Goal: Information Seeking & Learning: Learn about a topic

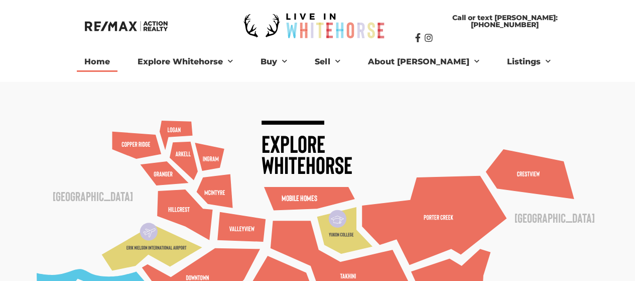
scroll to position [4, 0]
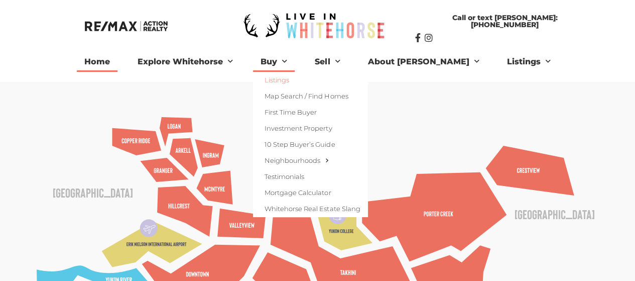
click at [301, 78] on link "Listings" at bounding box center [310, 80] width 115 height 16
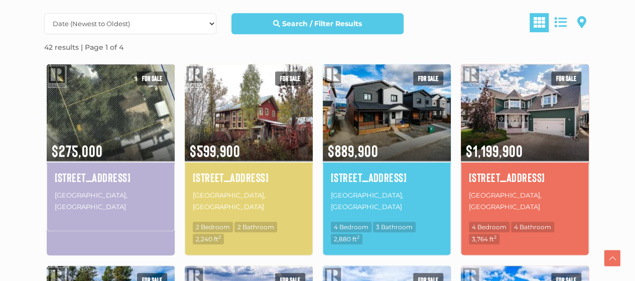
scroll to position [297, 0]
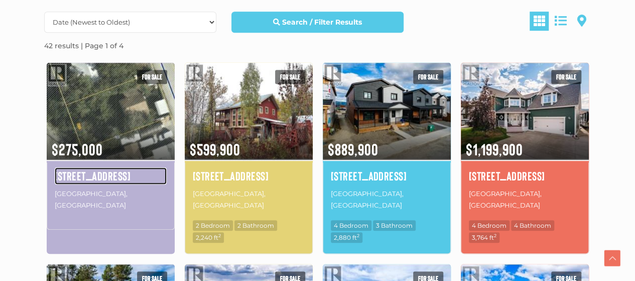
click at [103, 170] on h4 "[STREET_ADDRESS]" at bounding box center [111, 175] width 112 height 17
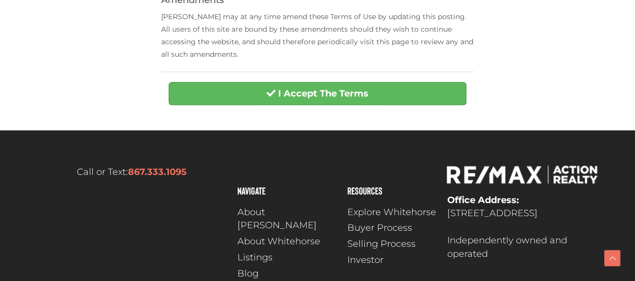
scroll to position [510, 0]
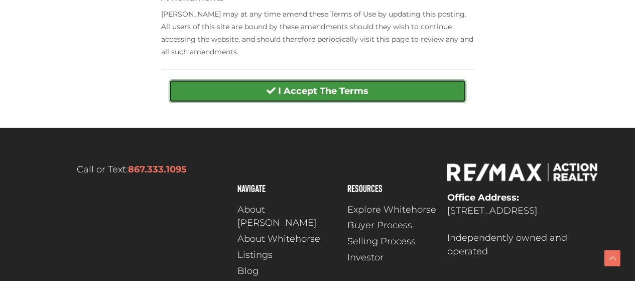
click at [310, 97] on button "I Accept The Terms" at bounding box center [318, 90] width 298 height 23
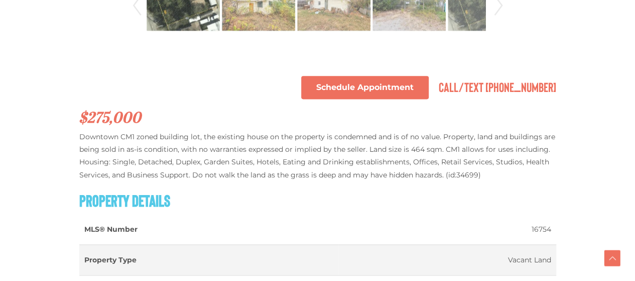
scroll to position [617, 0]
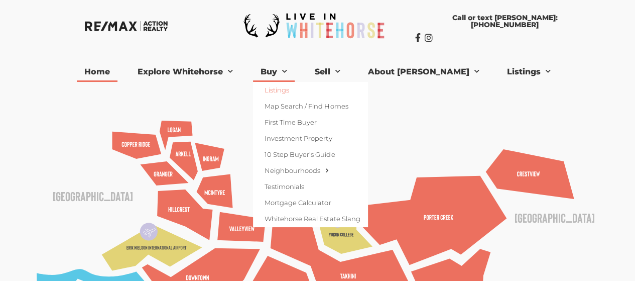
click at [305, 89] on link "Listings" at bounding box center [310, 90] width 115 height 16
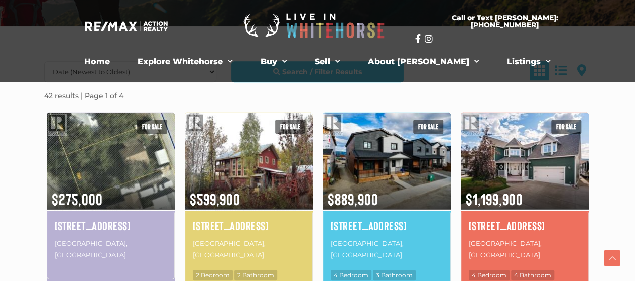
scroll to position [239, 0]
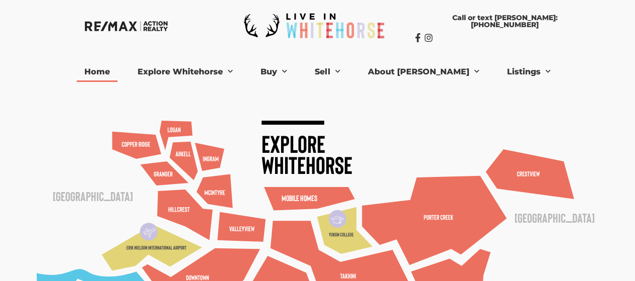
click at [293, 197] on text "Mobile Homes" at bounding box center [300, 198] width 36 height 10
click at [289, 193] on text "Mobile Homes" at bounding box center [300, 198] width 36 height 10
click at [310, 193] on text "Mobile Homes" at bounding box center [300, 198] width 36 height 10
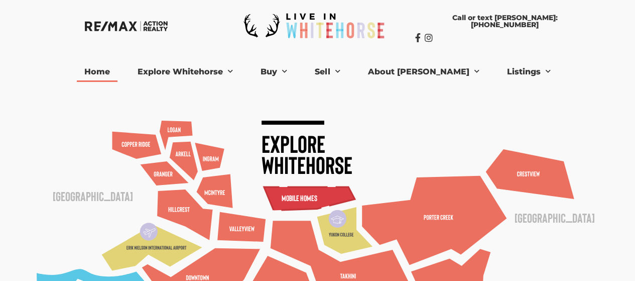
click at [327, 192] on polygon at bounding box center [309, 198] width 91 height 23
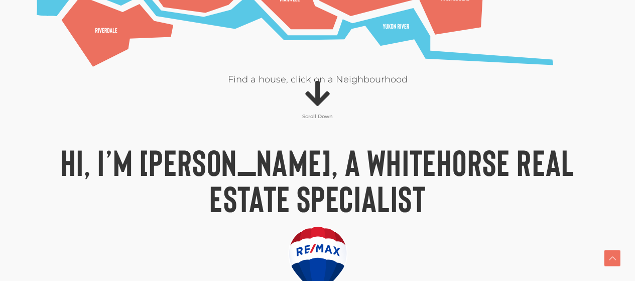
scroll to position [422, 0]
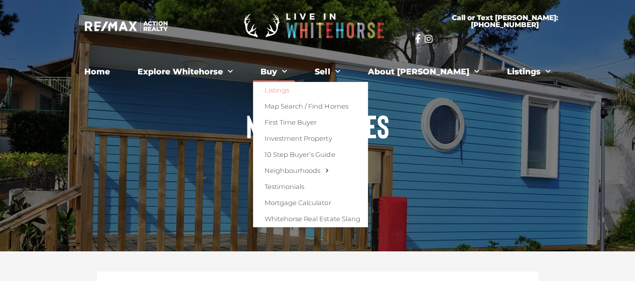
click at [304, 88] on link "Listings" at bounding box center [310, 90] width 115 height 16
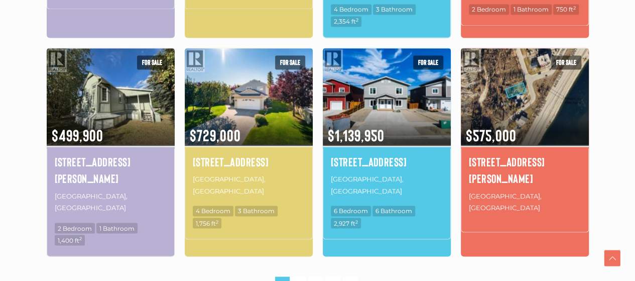
scroll to position [731, 0]
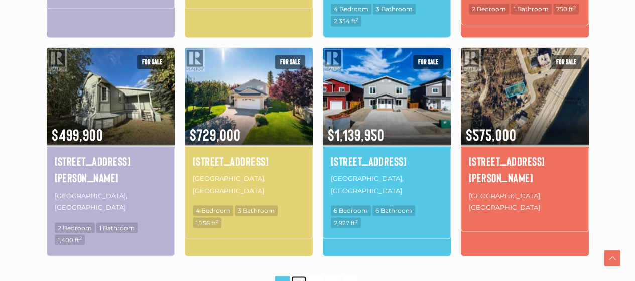
click at [298, 276] on link "2" at bounding box center [298, 285] width 15 height 18
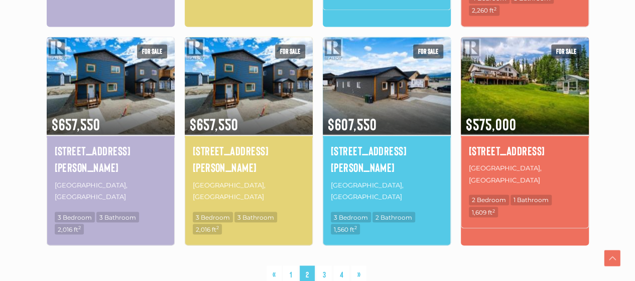
scroll to position [747, 0]
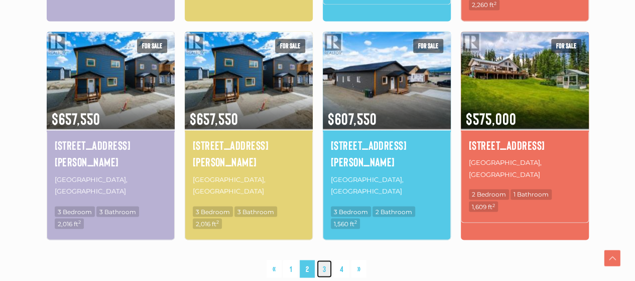
click at [327, 260] on link "3" at bounding box center [324, 269] width 15 height 18
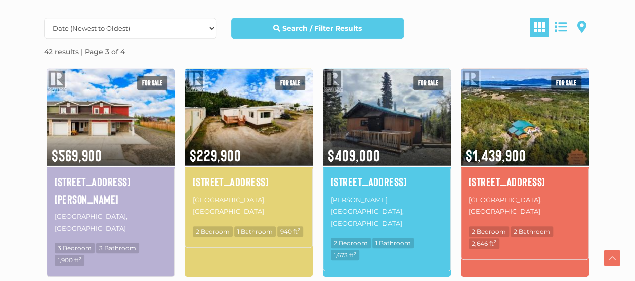
scroll to position [291, 0]
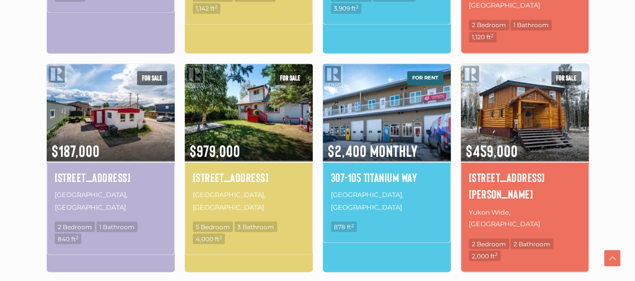
scroll to position [753, 0]
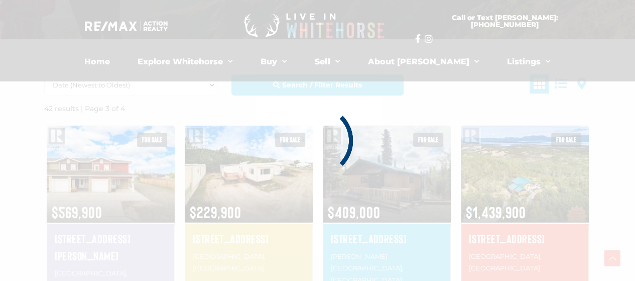
scroll to position [233, 0]
click at [23, 180] on div at bounding box center [317, 140] width 635 height 281
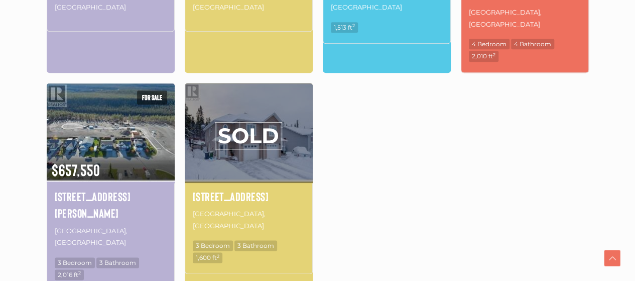
scroll to position [496, 0]
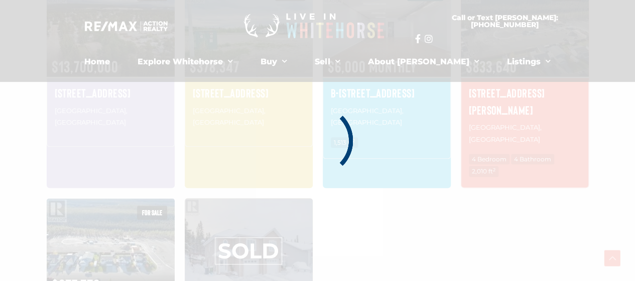
scroll to position [376, 0]
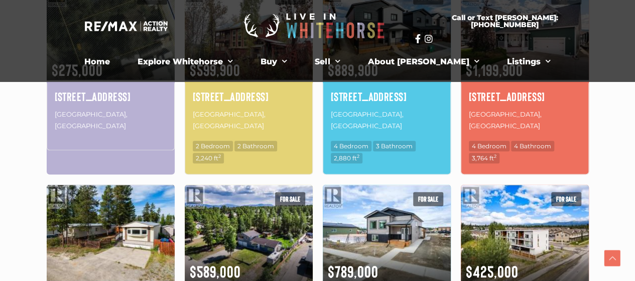
click at [112, 224] on img at bounding box center [111, 233] width 128 height 100
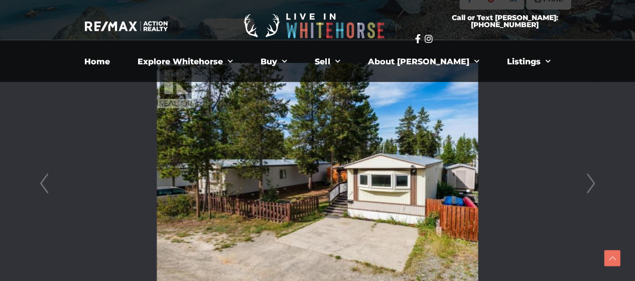
scroll to position [245, 0]
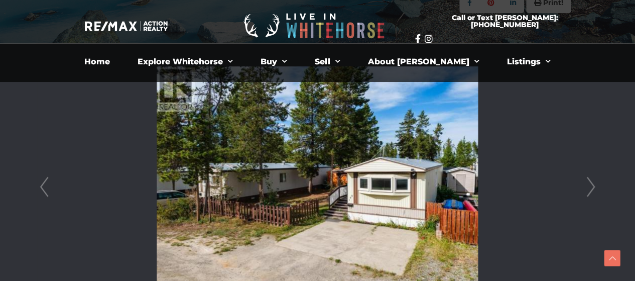
click at [598, 186] on link "Next" at bounding box center [591, 187] width 15 height 286
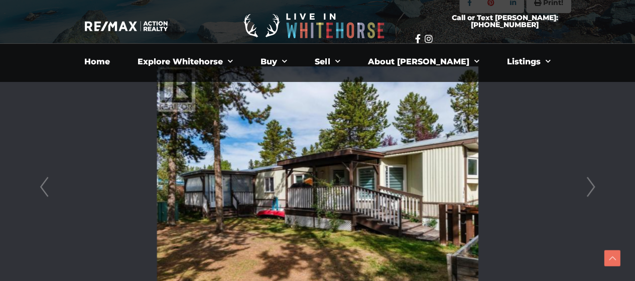
click at [598, 186] on link "Next" at bounding box center [591, 187] width 15 height 286
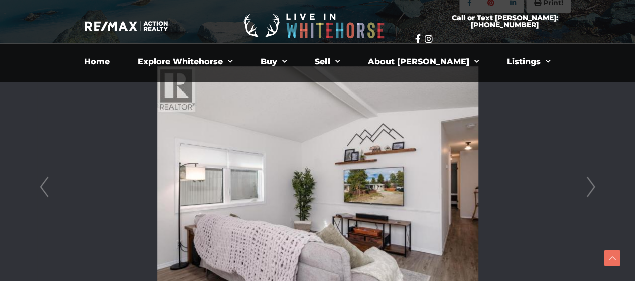
click at [598, 186] on link "Next" at bounding box center [591, 187] width 15 height 286
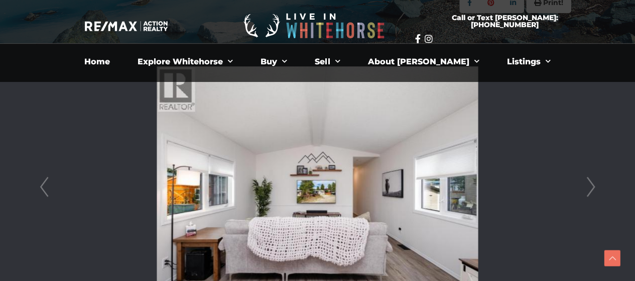
click at [598, 186] on link "Next" at bounding box center [591, 187] width 15 height 286
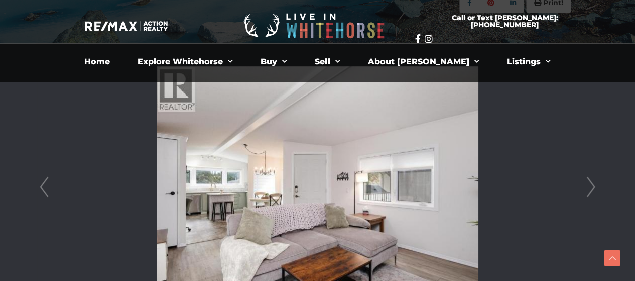
click at [598, 186] on link "Next" at bounding box center [591, 187] width 15 height 286
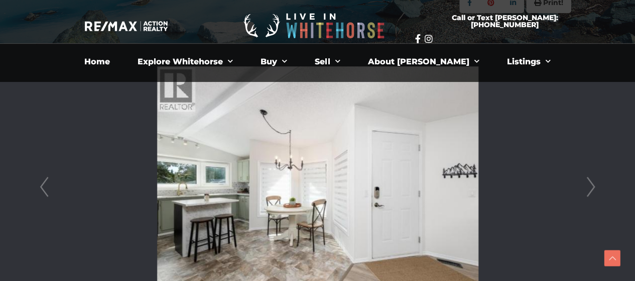
click at [598, 186] on link "Next" at bounding box center [591, 187] width 15 height 286
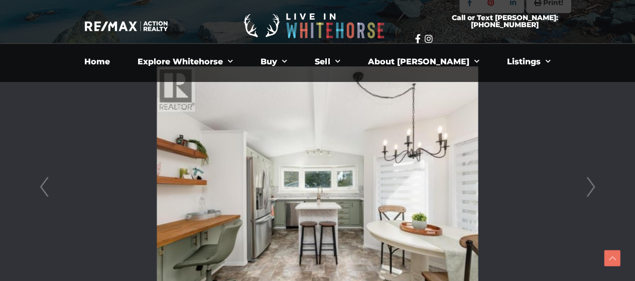
click at [598, 186] on link "Next" at bounding box center [591, 187] width 15 height 286
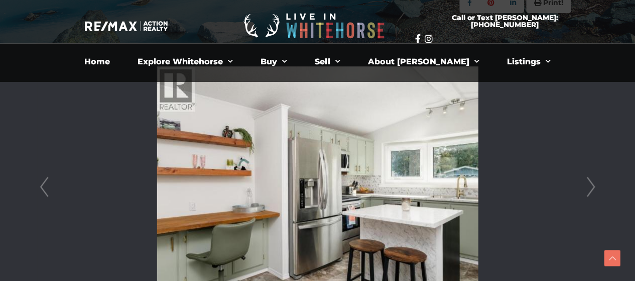
click at [598, 186] on link "Next" at bounding box center [591, 187] width 15 height 286
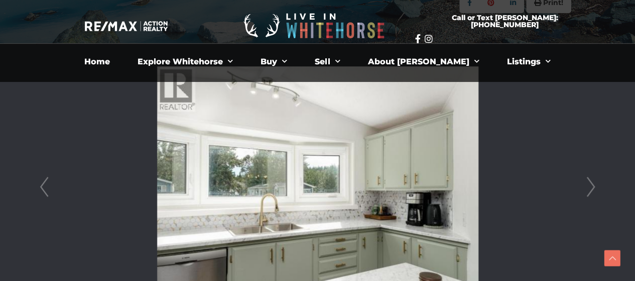
click at [598, 186] on link "Next" at bounding box center [591, 187] width 15 height 286
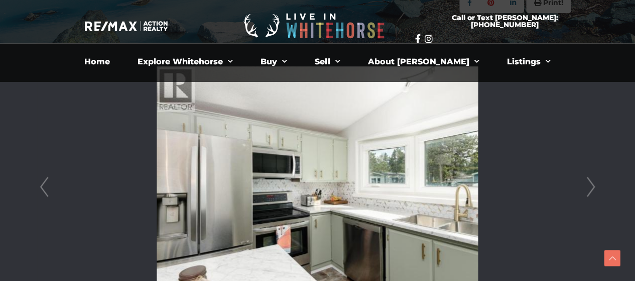
click at [598, 186] on link "Next" at bounding box center [591, 187] width 15 height 286
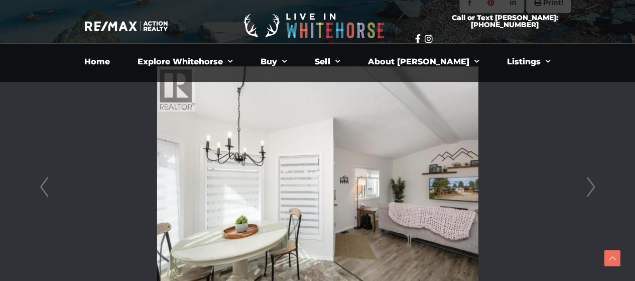
click at [598, 186] on link "Next" at bounding box center [591, 187] width 15 height 286
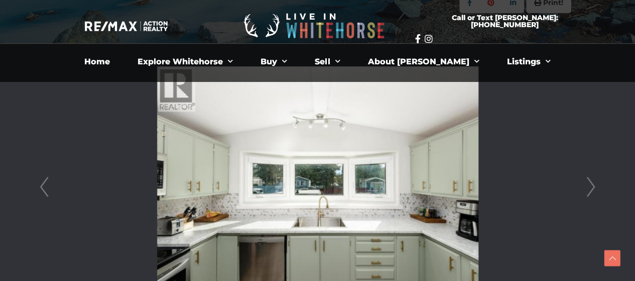
click at [598, 186] on link "Next" at bounding box center [591, 187] width 15 height 286
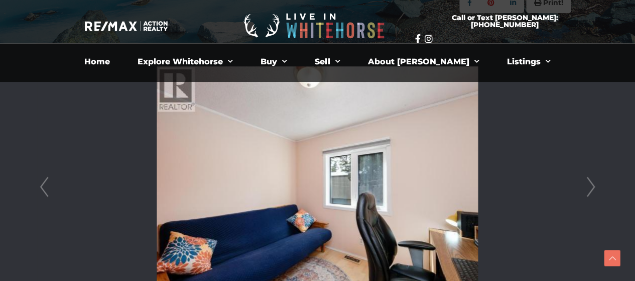
click at [598, 186] on link "Next" at bounding box center [591, 187] width 15 height 286
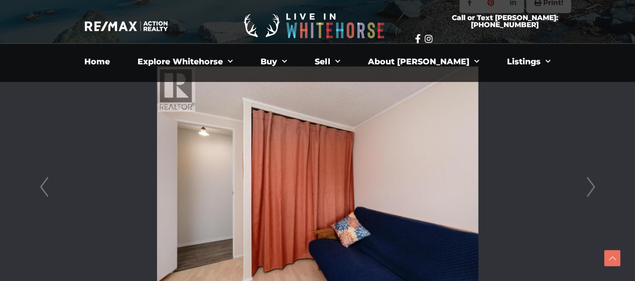
click at [598, 186] on link "Next" at bounding box center [591, 187] width 15 height 286
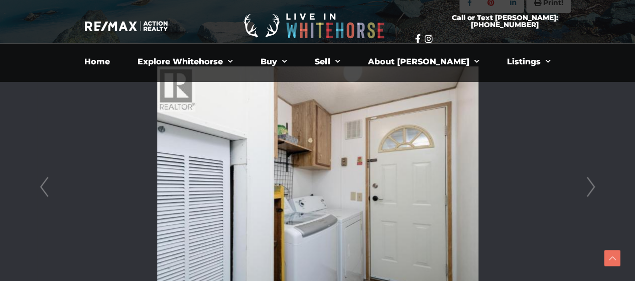
click at [598, 186] on link "Next" at bounding box center [591, 187] width 15 height 286
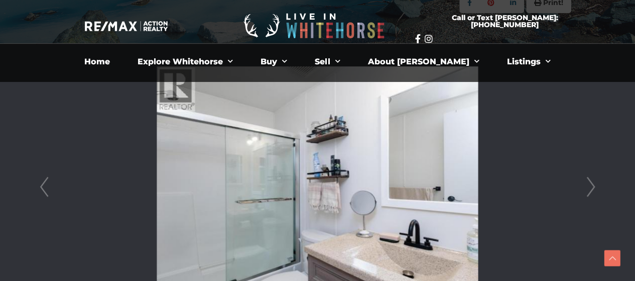
click at [598, 186] on link "Next" at bounding box center [591, 187] width 15 height 286
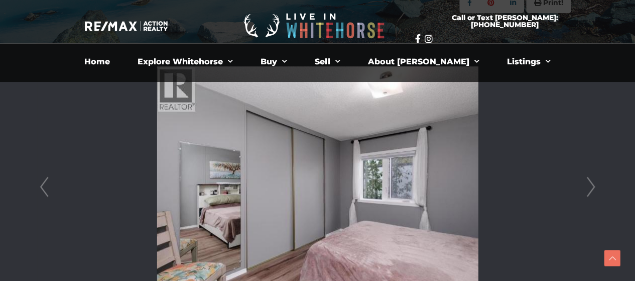
click at [598, 186] on link "Next" at bounding box center [591, 187] width 15 height 286
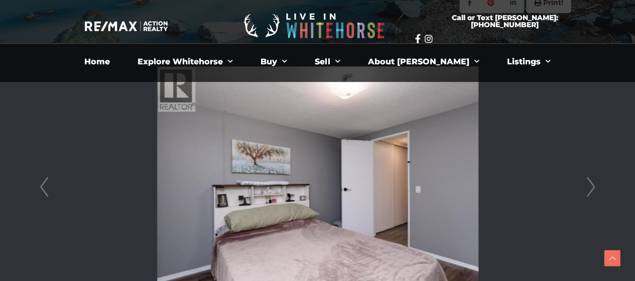
click at [598, 186] on link "Next" at bounding box center [591, 187] width 15 height 286
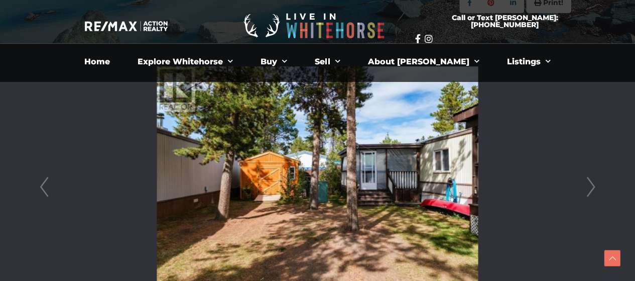
click at [598, 186] on link "Next" at bounding box center [591, 187] width 15 height 286
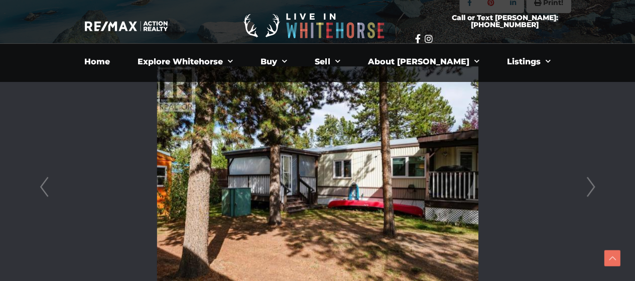
click at [598, 186] on link "Next" at bounding box center [591, 187] width 15 height 286
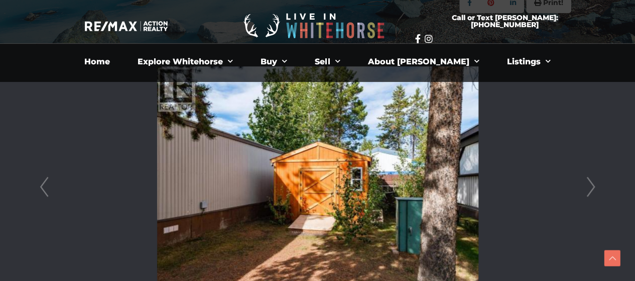
click at [598, 186] on link "Next" at bounding box center [591, 187] width 15 height 286
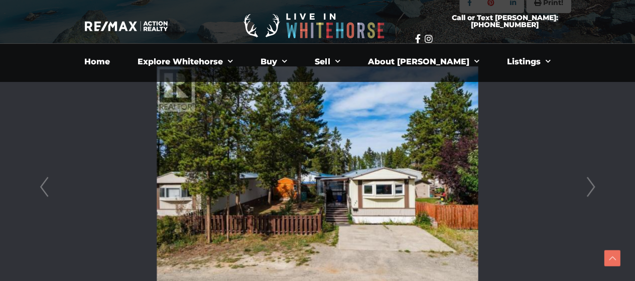
click at [598, 186] on link "Next" at bounding box center [591, 187] width 15 height 286
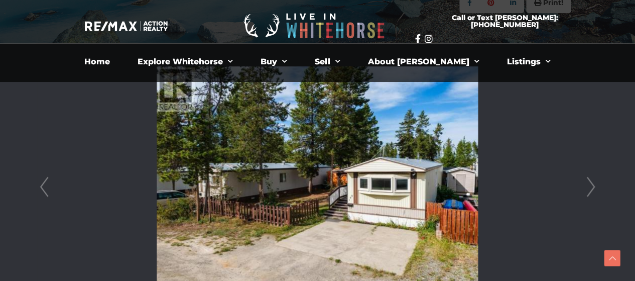
click at [598, 186] on link "Next" at bounding box center [591, 187] width 15 height 286
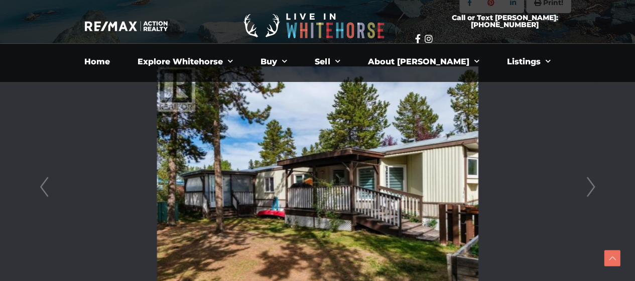
click at [598, 186] on link "Next" at bounding box center [591, 187] width 15 height 286
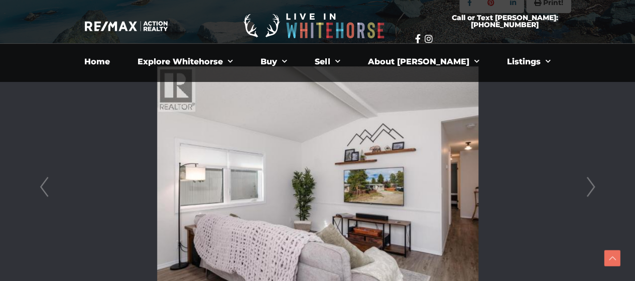
click at [598, 186] on link "Next" at bounding box center [591, 187] width 15 height 286
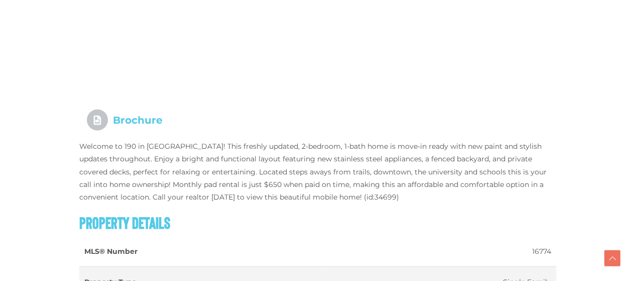
scroll to position [978, 0]
